Goal: Obtain resource: Obtain resource

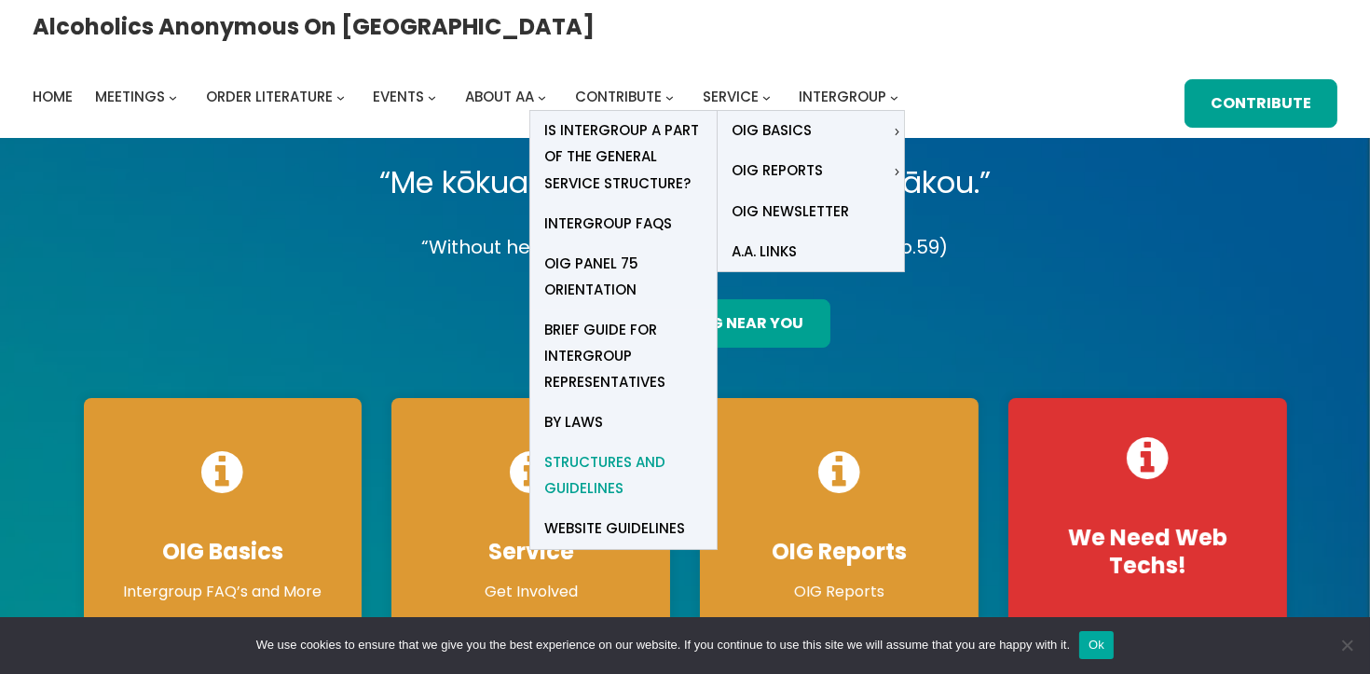
click at [703, 449] on span "Structures and Guidelines" at bounding box center [623, 475] width 158 height 52
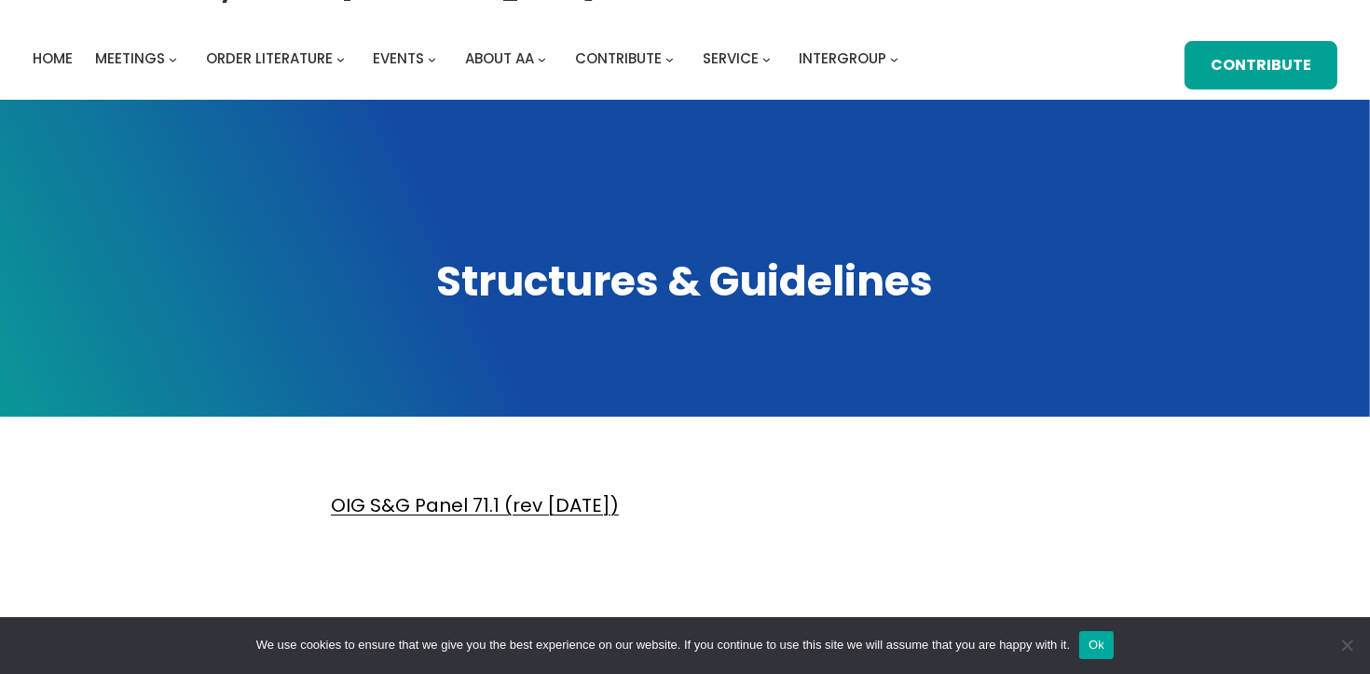
scroll to position [233, 0]
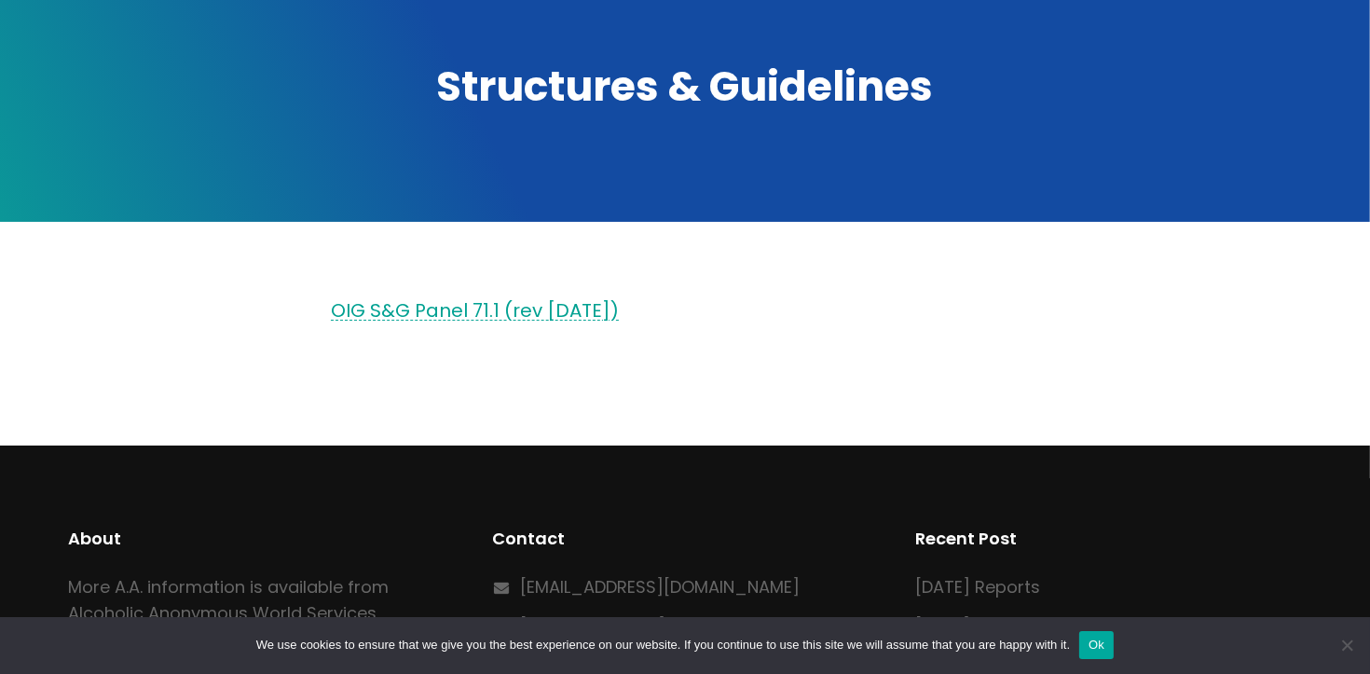
click at [551, 307] on link "OIG S&G Panel 71.1 (rev 2021.01.13)" at bounding box center [475, 310] width 288 height 26
